Goal: Transaction & Acquisition: Download file/media

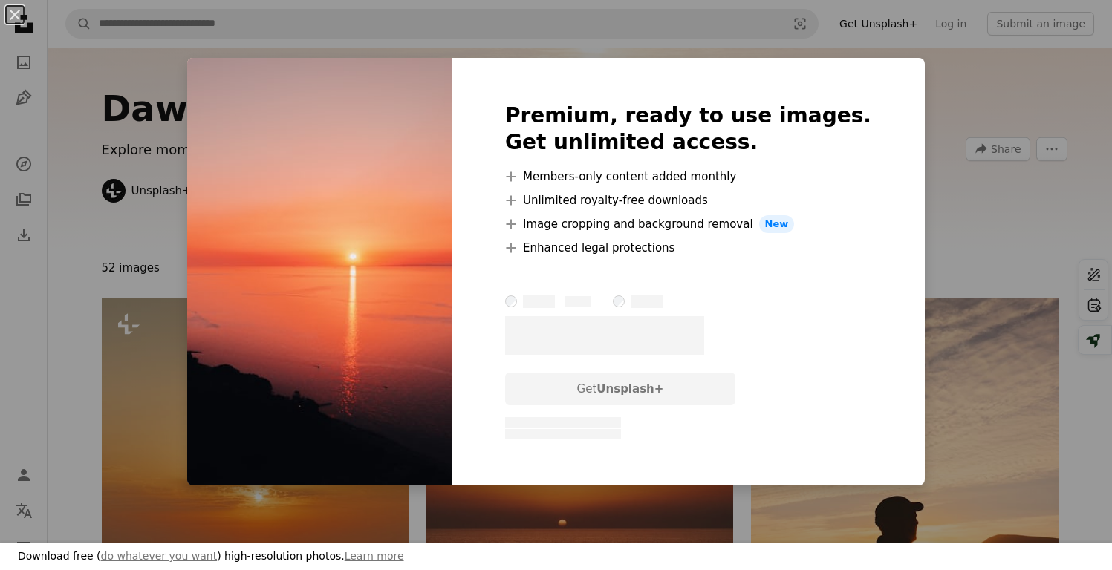
scroll to position [2669, 0]
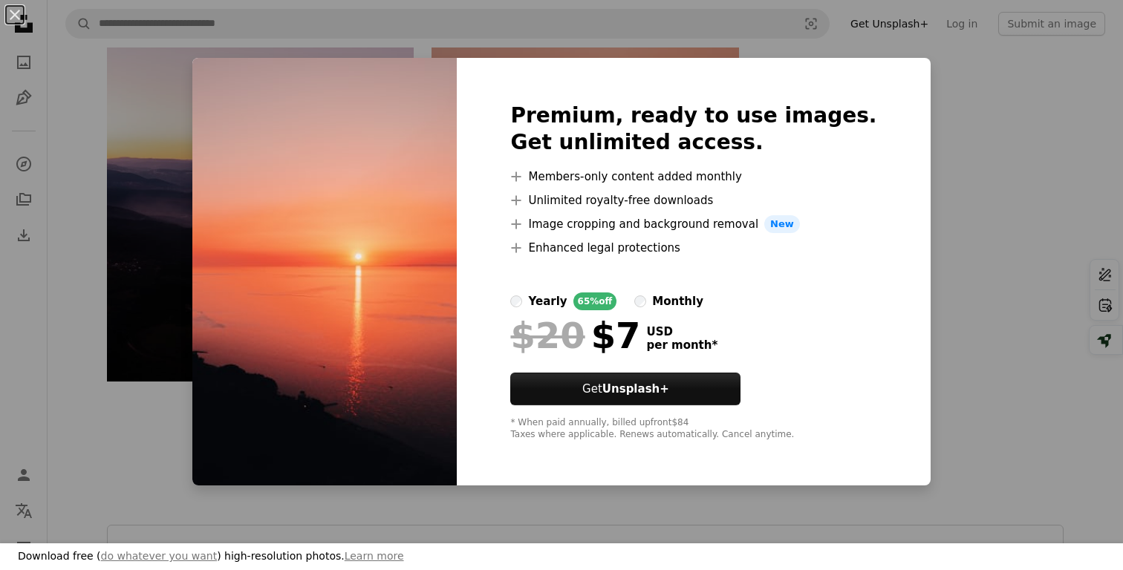
click at [946, 105] on div "An X shape Download free ( do whatever you want ) high-resolution photos. Learn…" at bounding box center [561, 285] width 1123 height 570
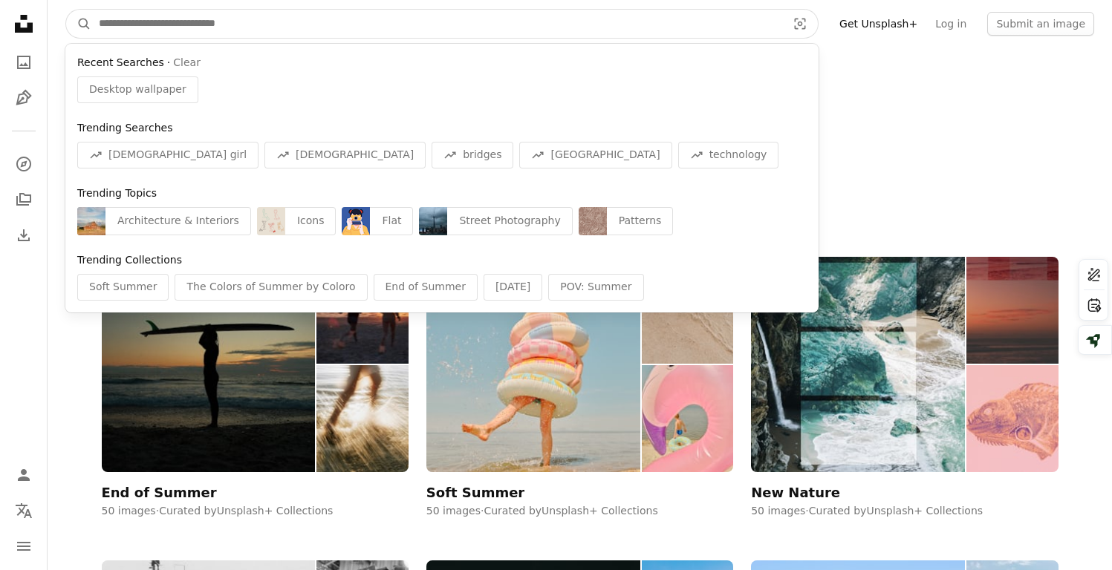
click at [143, 24] on input "Find visuals sitewide" at bounding box center [436, 24] width 691 height 28
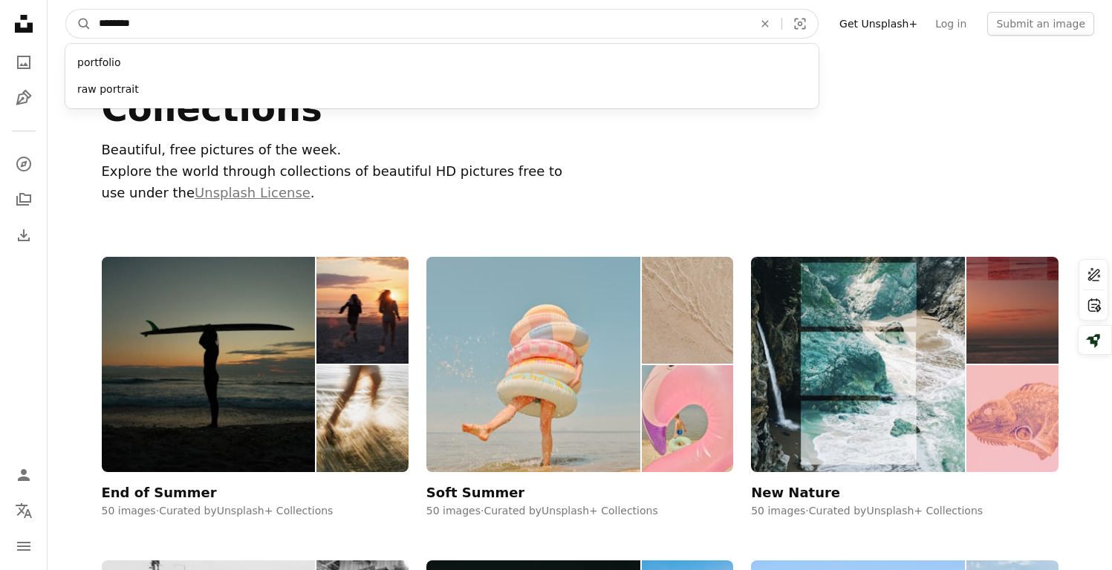
type input "********"
click at [66, 10] on button "A magnifying glass" at bounding box center [78, 24] width 25 height 28
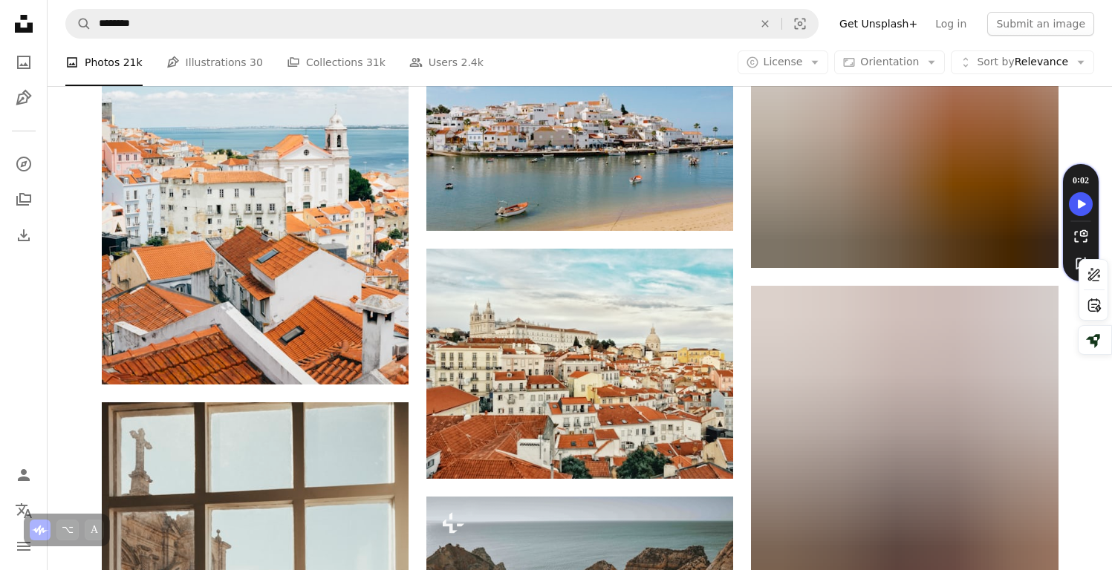
scroll to position [411, 0]
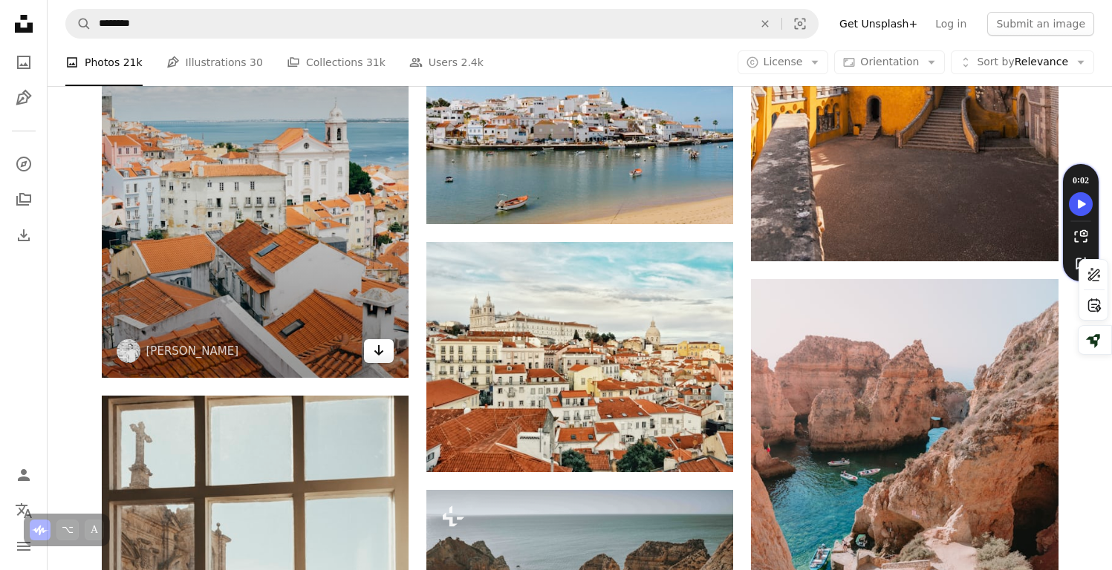
click at [378, 359] on link "Arrow pointing down" at bounding box center [379, 351] width 30 height 24
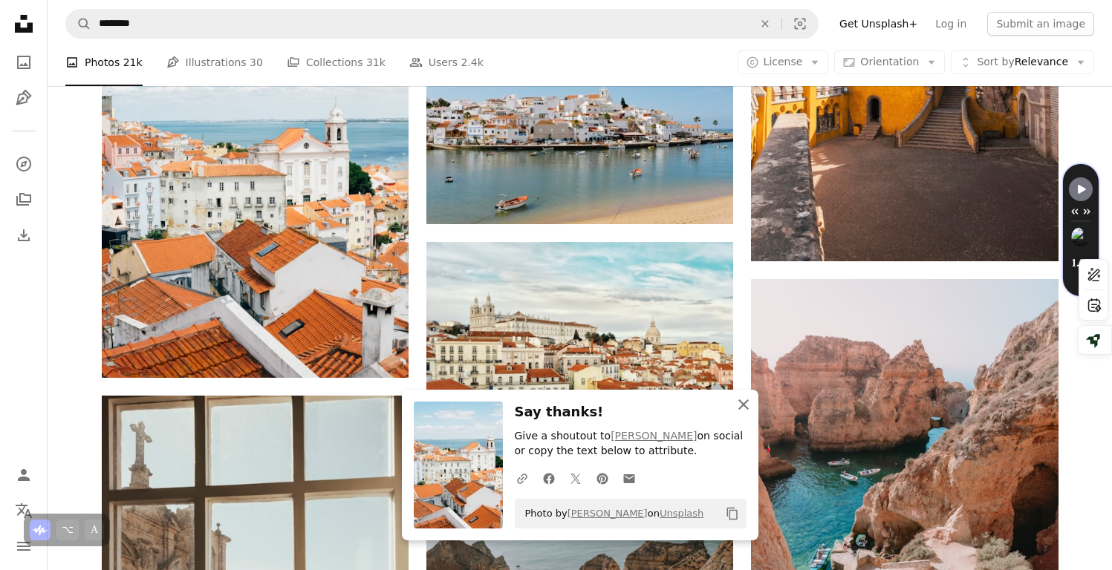
click at [739, 407] on icon "An X shape" at bounding box center [744, 405] width 18 height 18
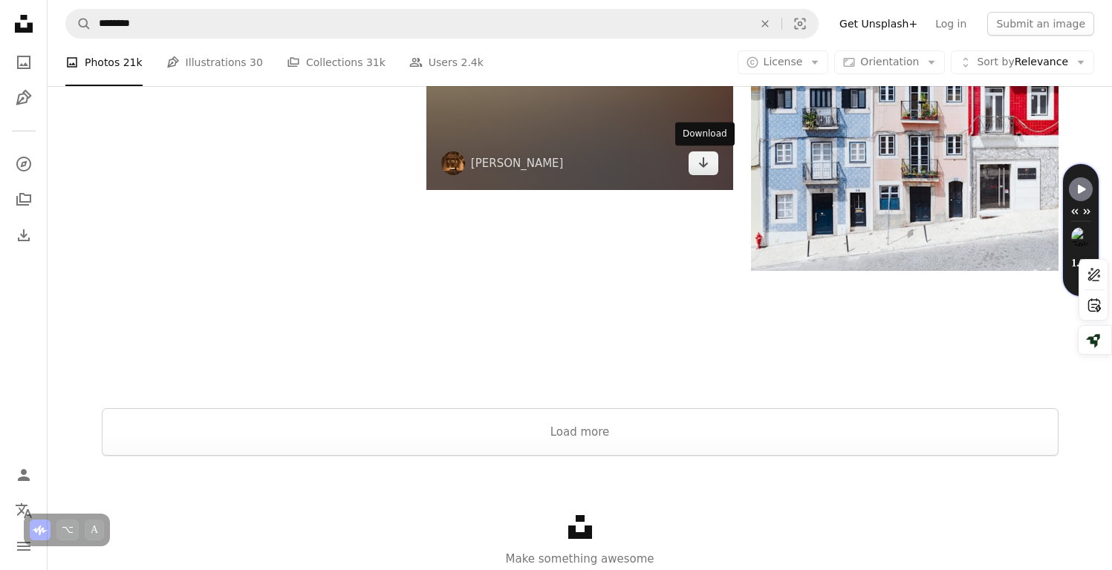
scroll to position [2248, 0]
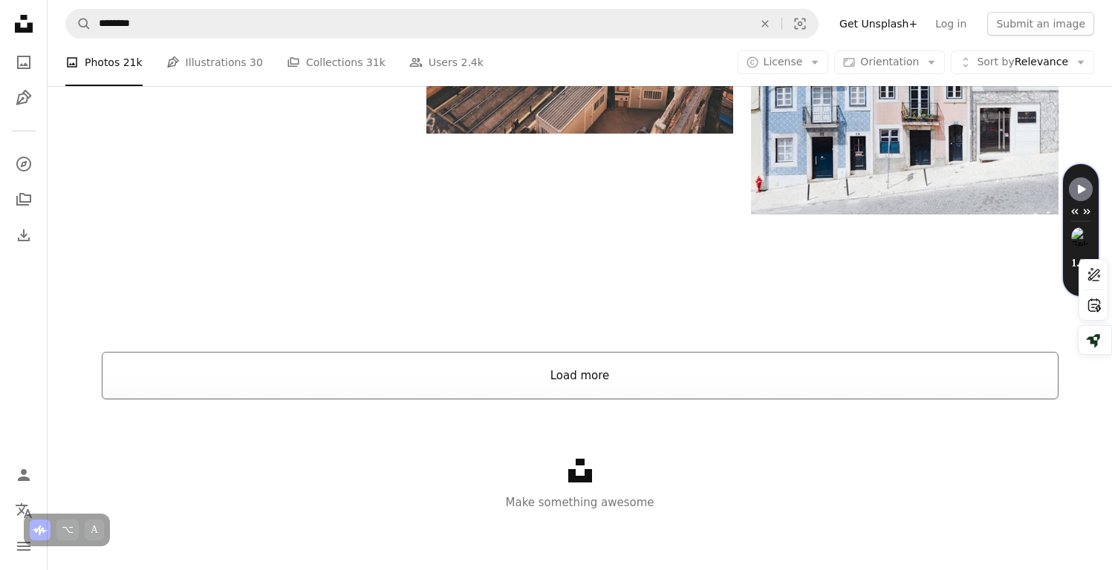
click at [703, 381] on button "Load more" at bounding box center [580, 376] width 957 height 48
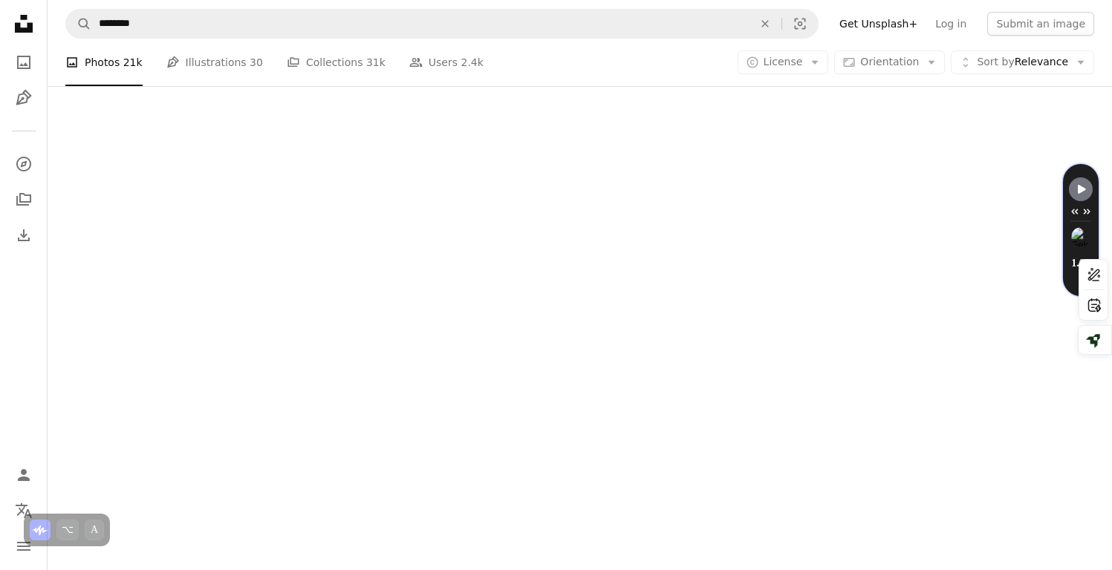
scroll to position [22825, 0]
